Goal: Find specific page/section: Find specific page/section

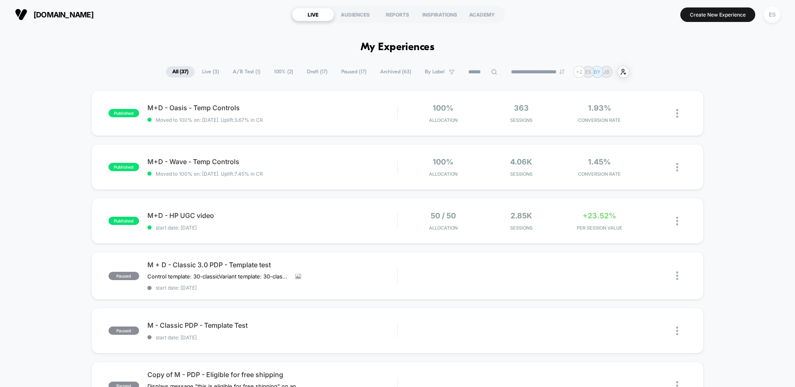
click at [189, 211] on span "M+D - HP UGC video" at bounding box center [272, 215] width 250 height 8
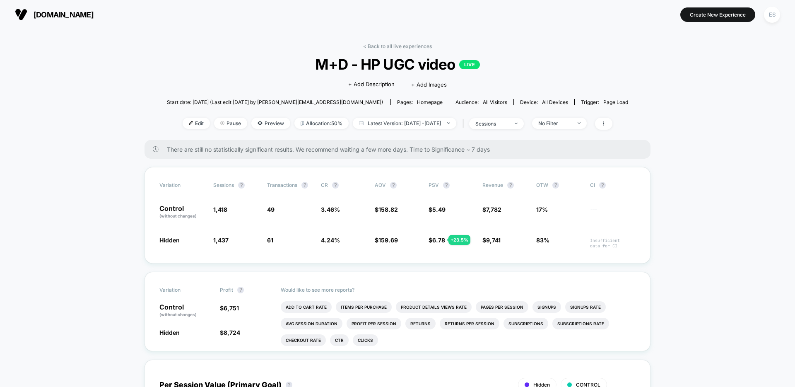
click at [398, 50] on div "< Back to all live experiences M+D - HP UGC video LIVE Click to edit experience…" at bounding box center [398, 91] width 462 height 97
click at [403, 45] on link "< Back to all live experiences" at bounding box center [397, 46] width 69 height 6
